Goal: Task Accomplishment & Management: Use online tool/utility

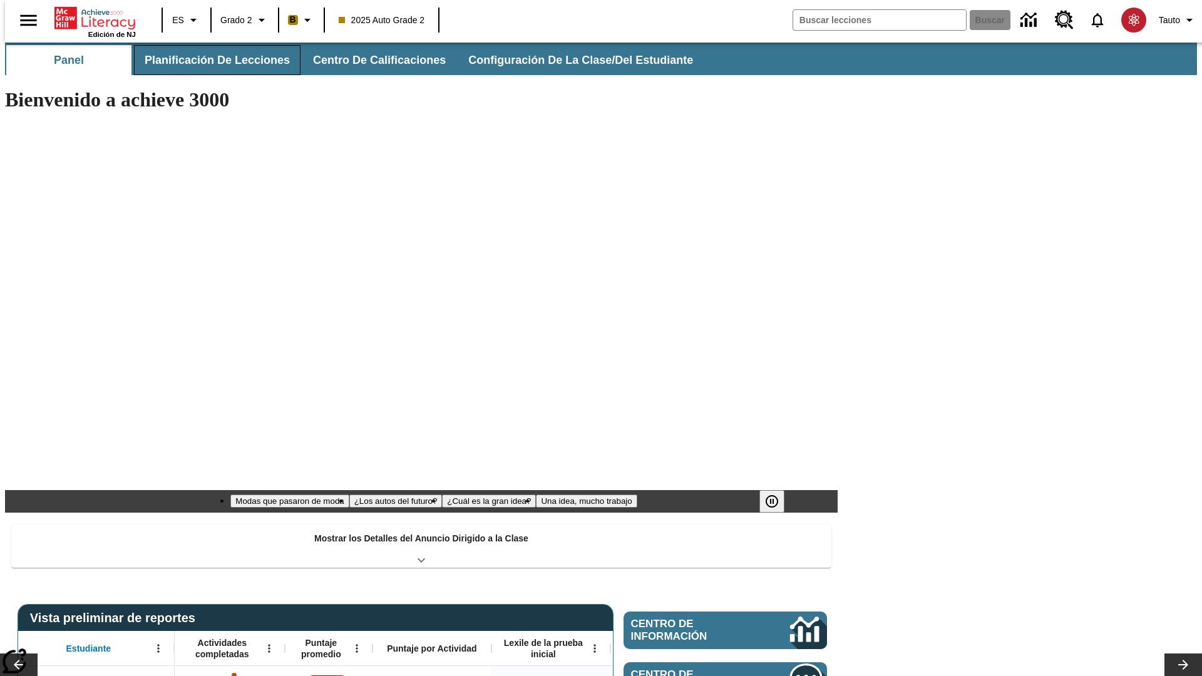
click at [210, 60] on span "Planificación de lecciones" at bounding box center [217, 60] width 145 height 14
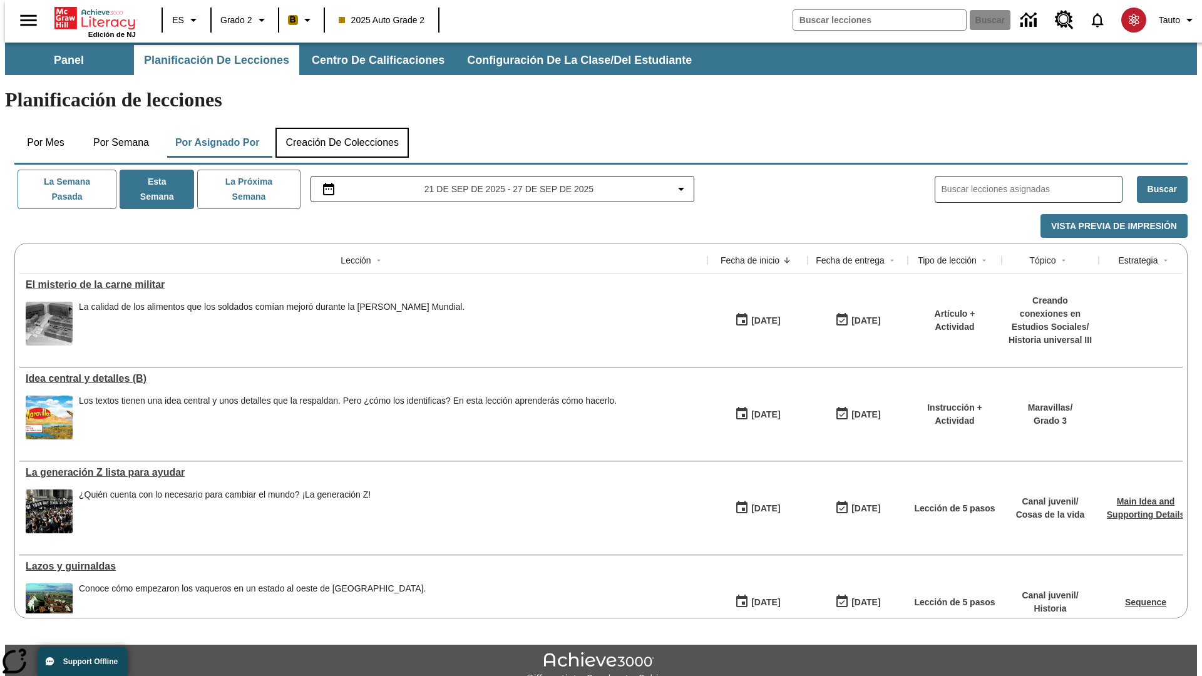
click at [342, 128] on button "Creación de colecciones" at bounding box center [342, 143] width 133 height 30
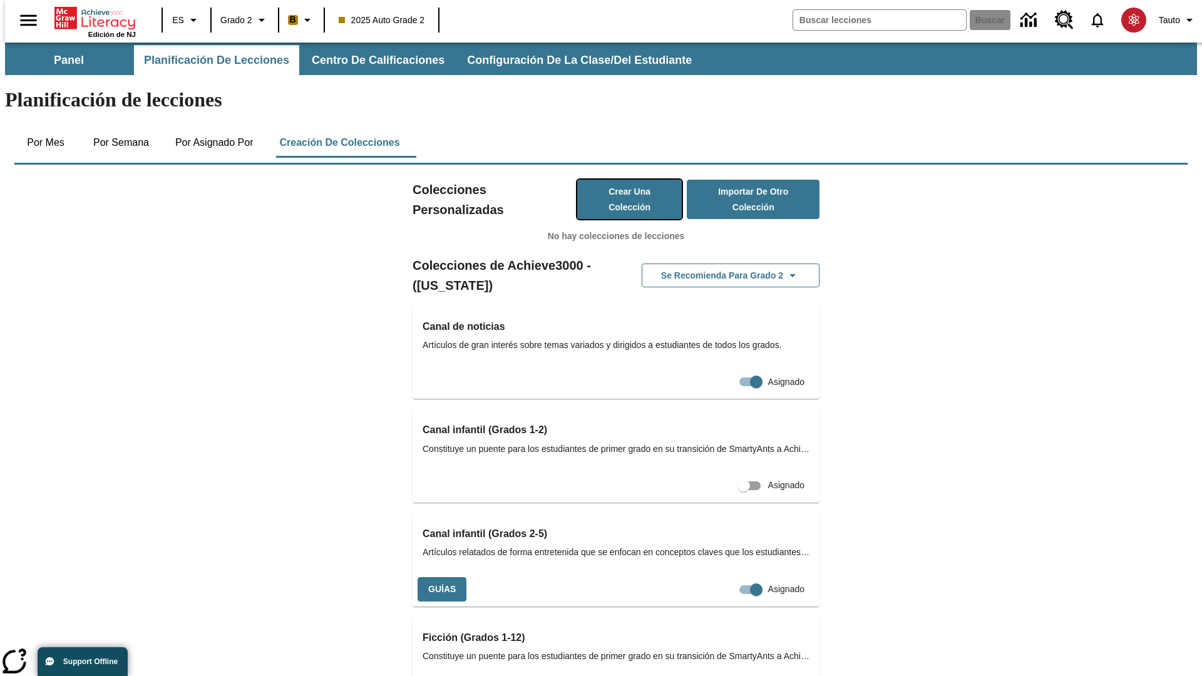
click at [617, 180] on button "Crear una colección" at bounding box center [629, 199] width 105 height 39
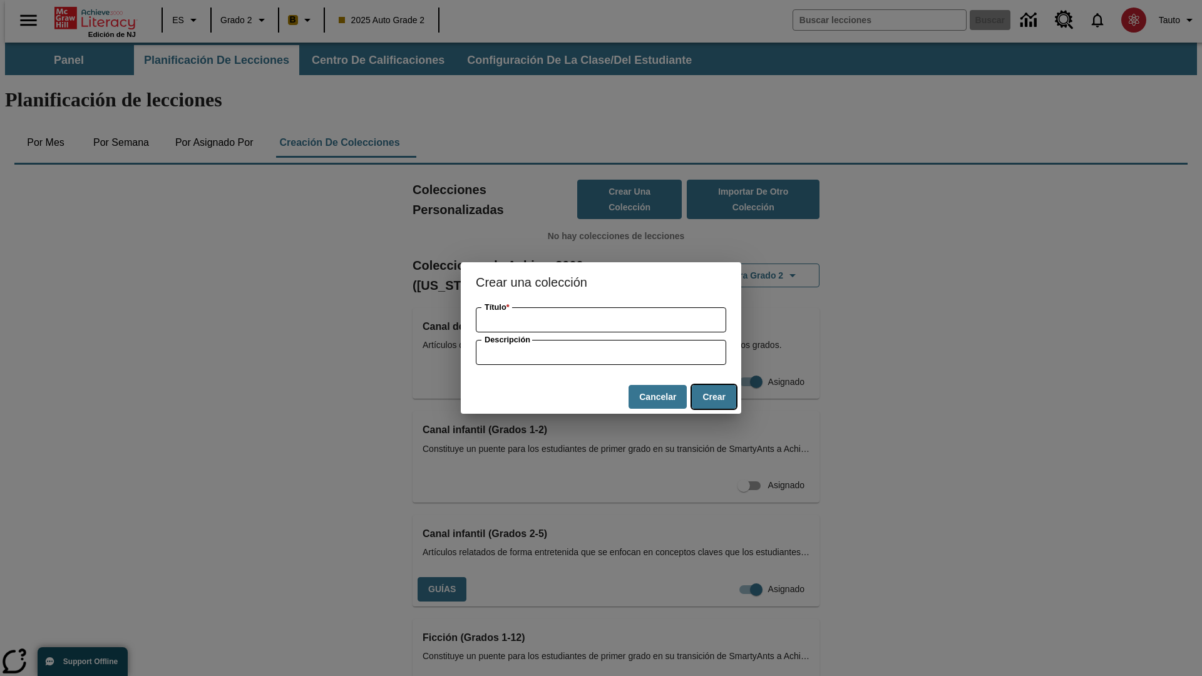
click at [714, 397] on button "Crear" at bounding box center [714, 397] width 44 height 24
